Goal: Information Seeking & Learning: Learn about a topic

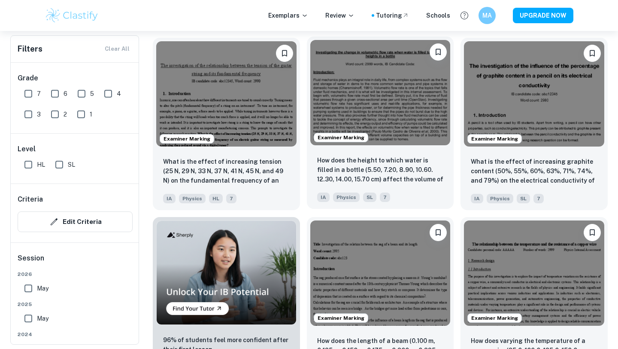
scroll to position [437, 0]
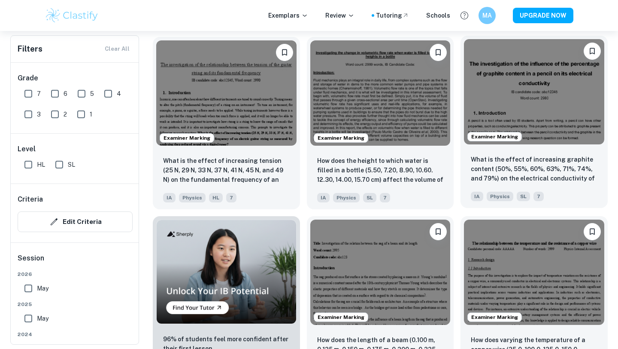
click at [522, 97] on img at bounding box center [534, 91] width 140 height 105
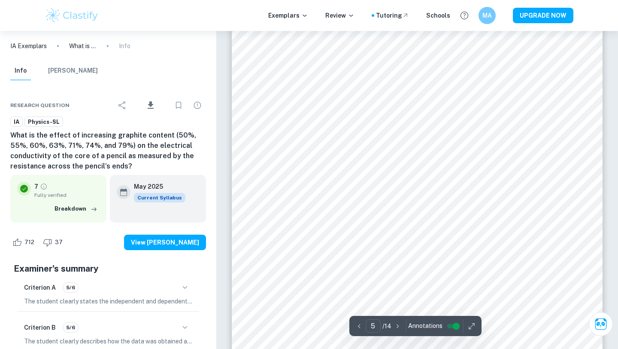
scroll to position [2272, 0]
type input "6"
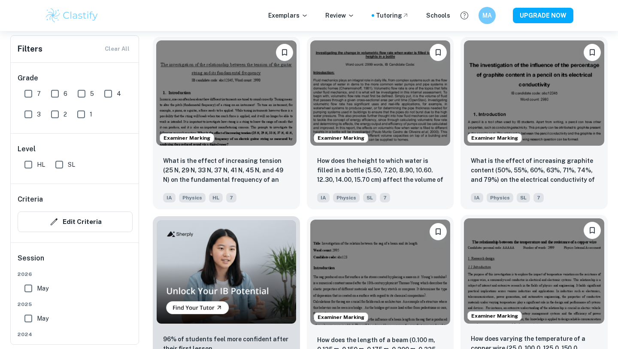
scroll to position [445, 0]
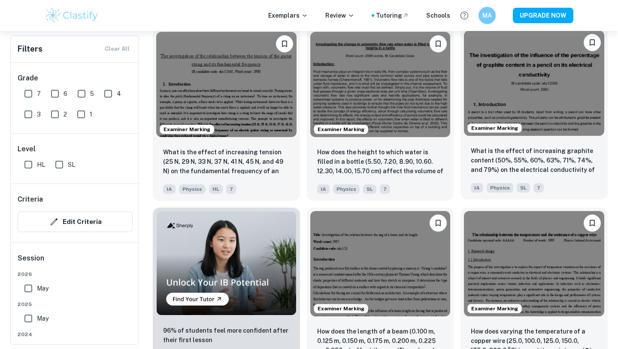
click at [558, 109] on img at bounding box center [534, 82] width 140 height 105
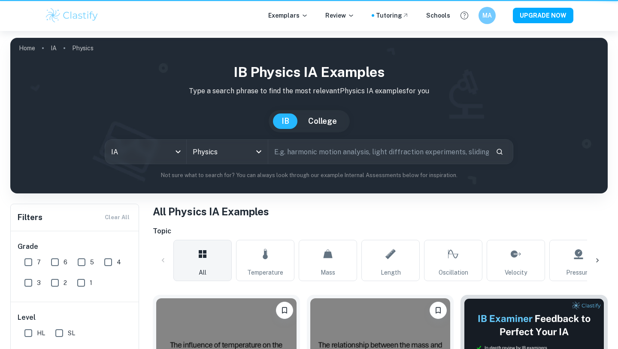
scroll to position [445, 0]
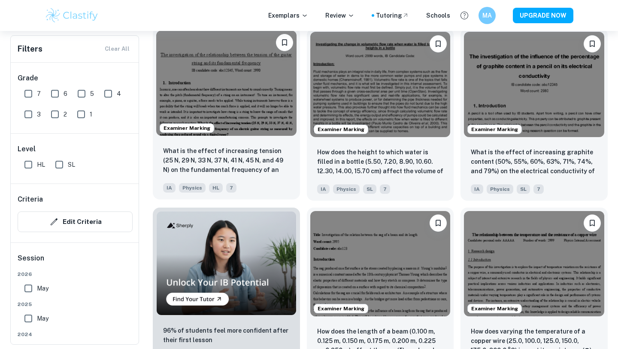
click at [241, 114] on img at bounding box center [226, 82] width 140 height 105
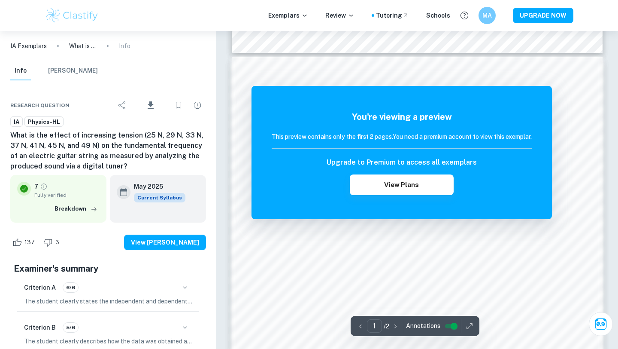
scroll to position [513, 0]
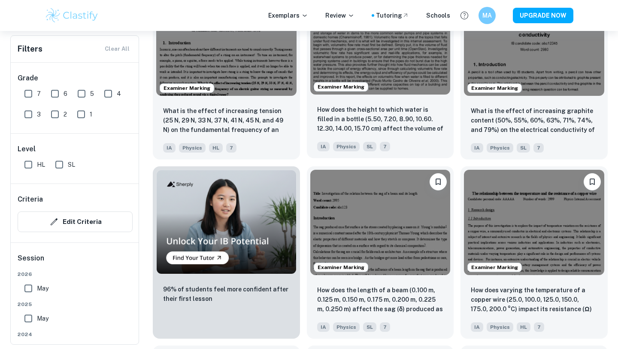
scroll to position [487, 0]
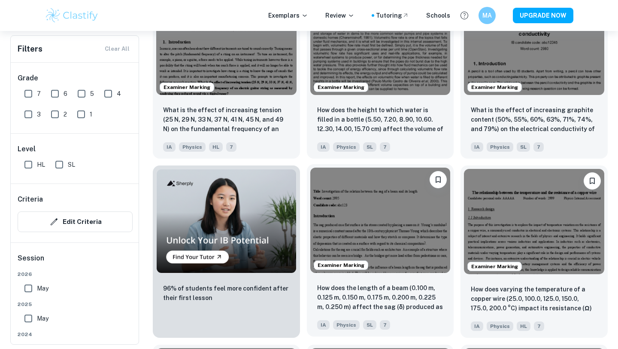
click at [387, 206] on img at bounding box center [381, 219] width 140 height 105
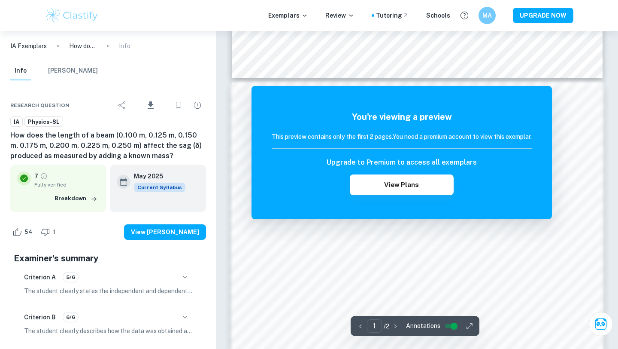
scroll to position [576, 0]
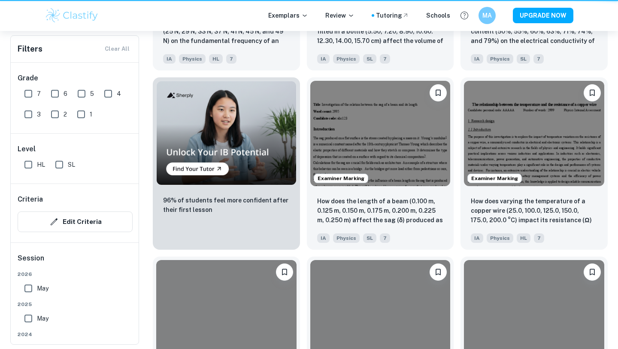
scroll to position [487, 0]
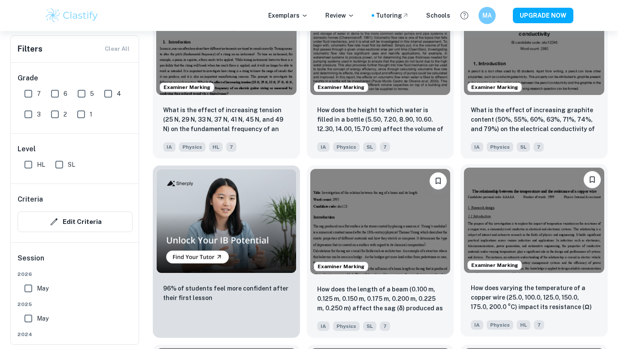
click at [548, 227] on img at bounding box center [534, 219] width 140 height 105
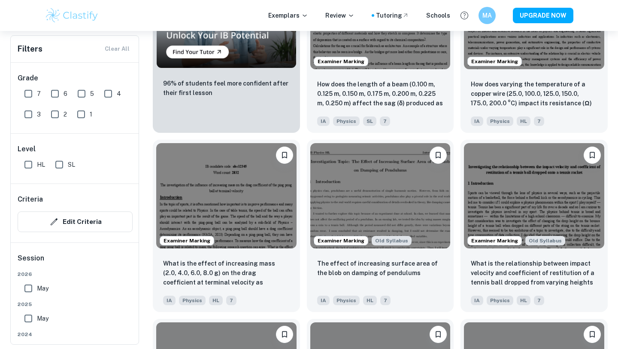
scroll to position [713, 0]
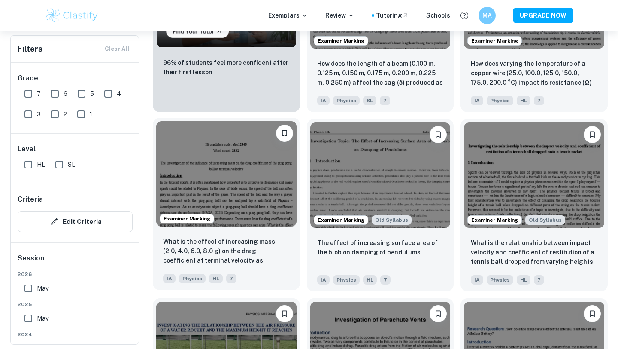
click at [211, 206] on img at bounding box center [226, 173] width 140 height 105
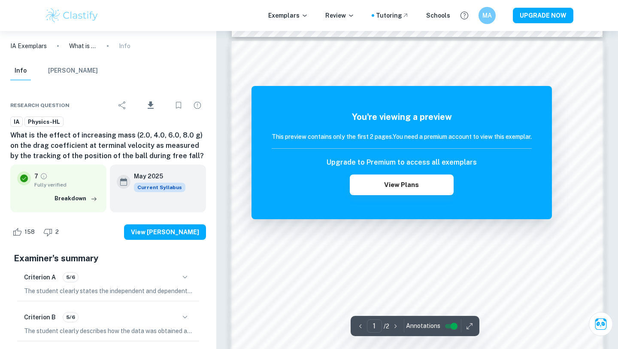
scroll to position [588, 0]
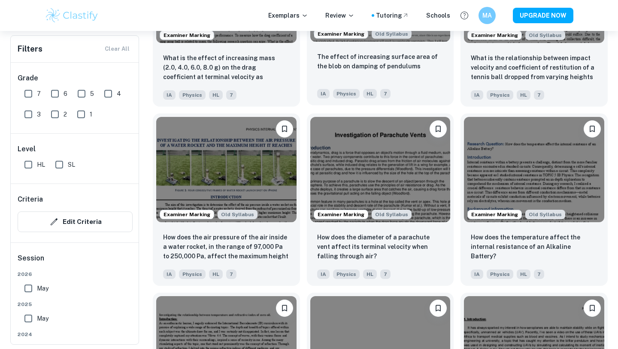
scroll to position [904, 0]
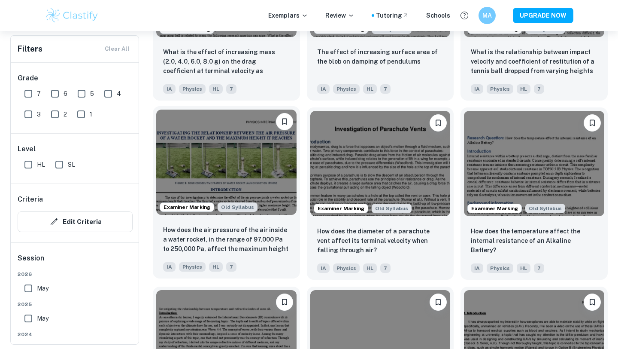
click at [241, 158] on img at bounding box center [226, 162] width 140 height 105
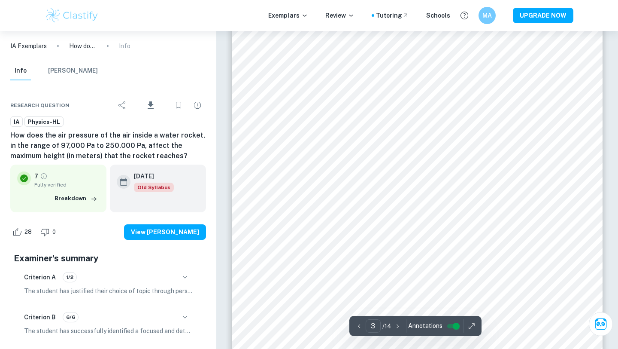
scroll to position [1239, 0]
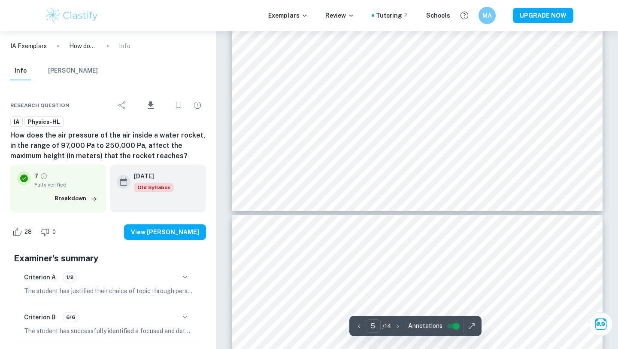
type input "6"
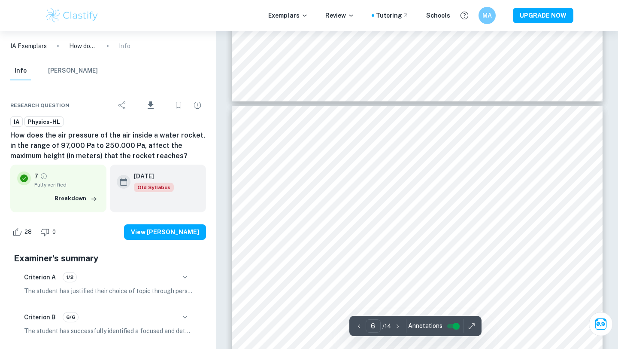
scroll to position [2802, 0]
